Goal: Transaction & Acquisition: Purchase product/service

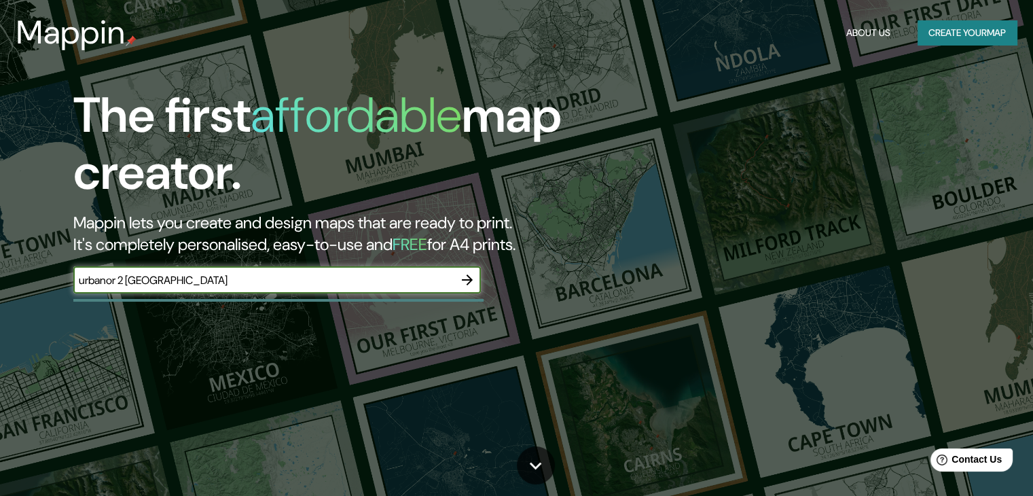
type input "urbanor 2 [GEOGRAPHIC_DATA]"
click at [469, 277] on icon "button" at bounding box center [467, 279] width 11 height 11
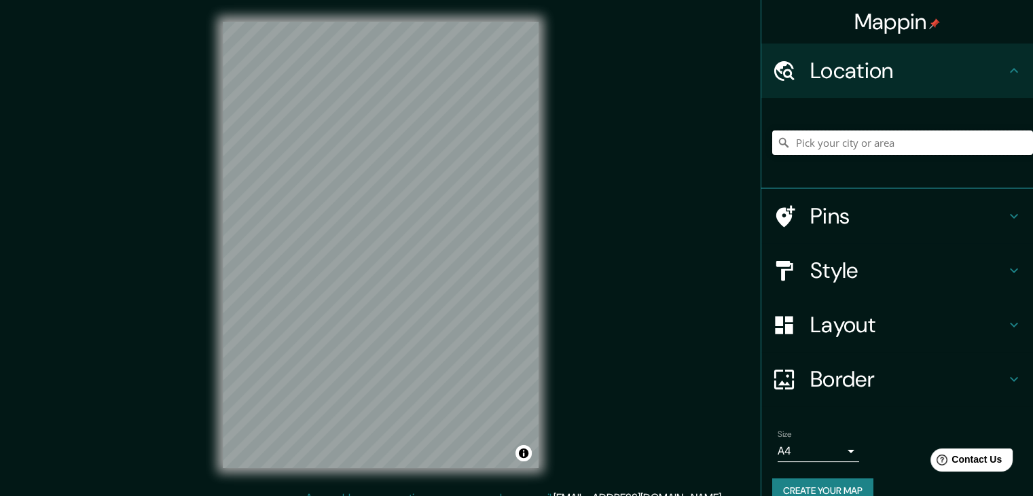
click at [796, 145] on input "Pick your city or area" at bounding box center [902, 142] width 261 height 24
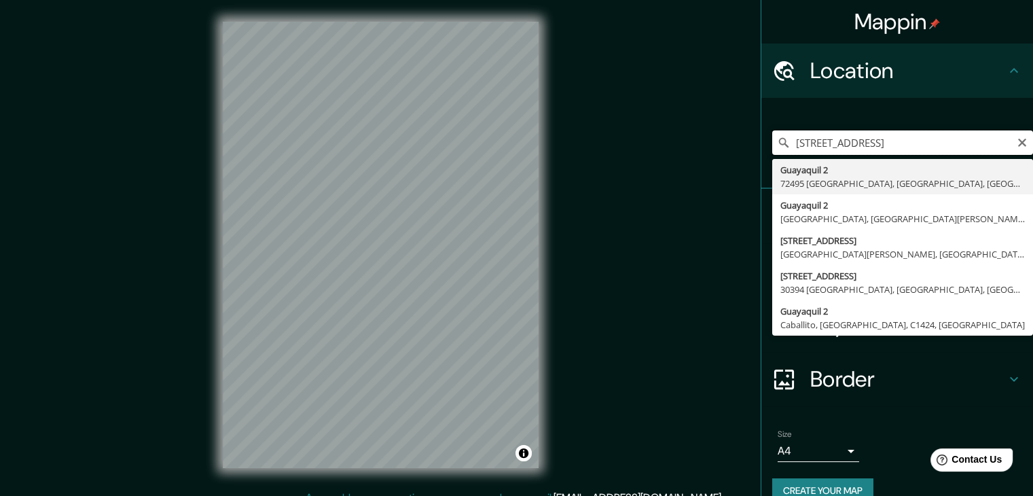
click at [850, 137] on input "[STREET_ADDRESS]" at bounding box center [902, 142] width 261 height 24
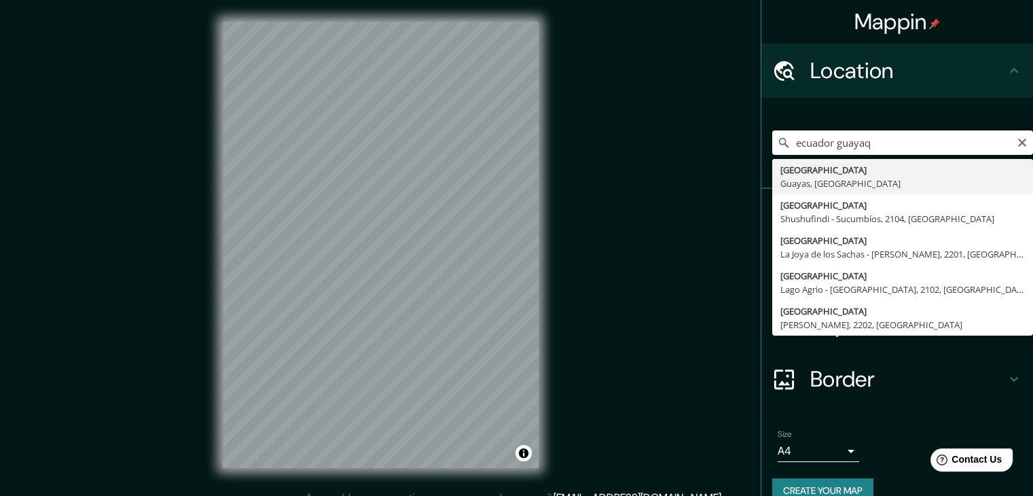
type input "[GEOGRAPHIC_DATA], [GEOGRAPHIC_DATA], [GEOGRAPHIC_DATA]"
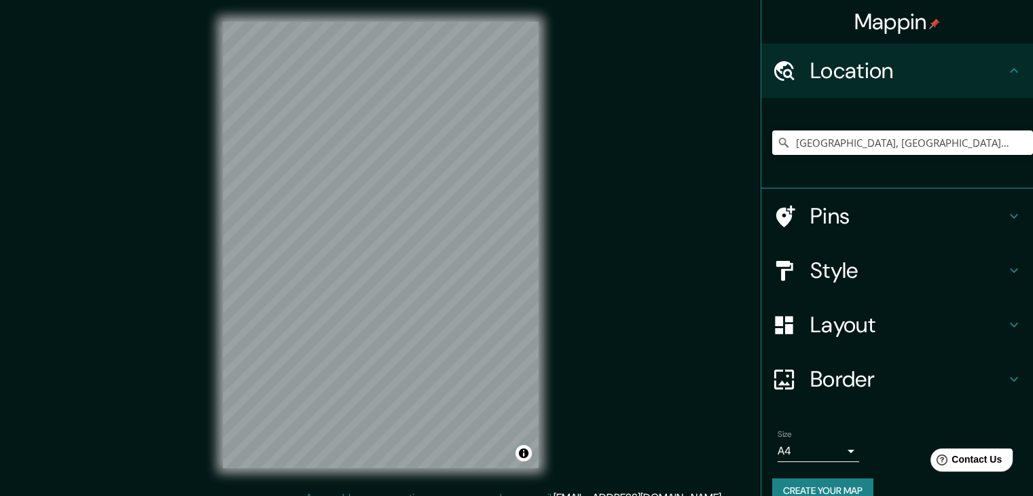
click at [918, 213] on h4 "Pins" at bounding box center [908, 215] width 196 height 27
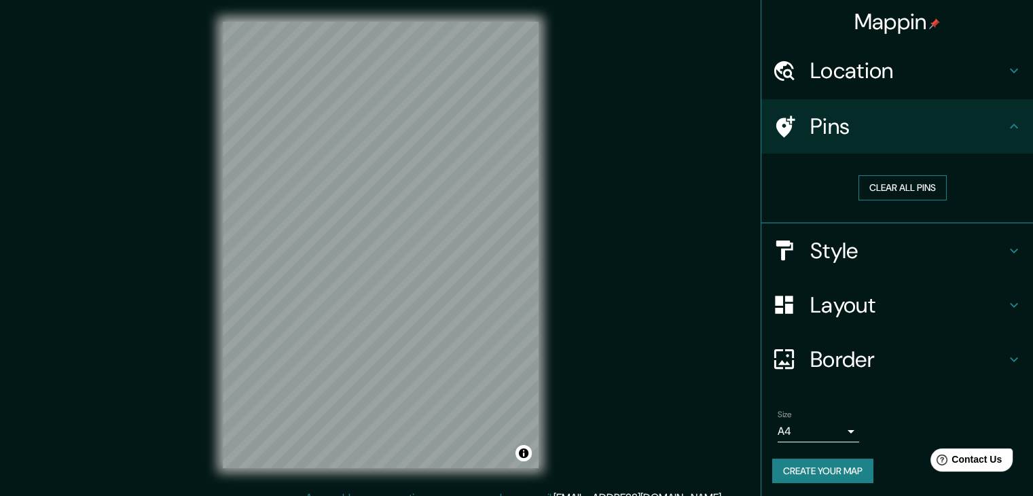
click at [899, 194] on button "Clear all pins" at bounding box center [903, 187] width 88 height 25
